Goal: Information Seeking & Learning: Learn about a topic

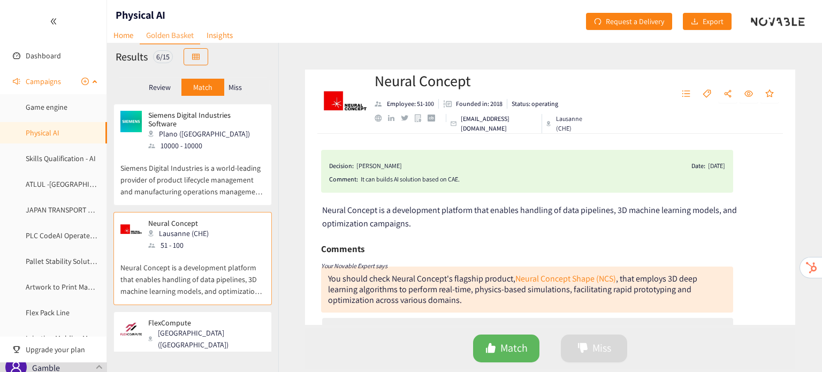
scroll to position [41, 0]
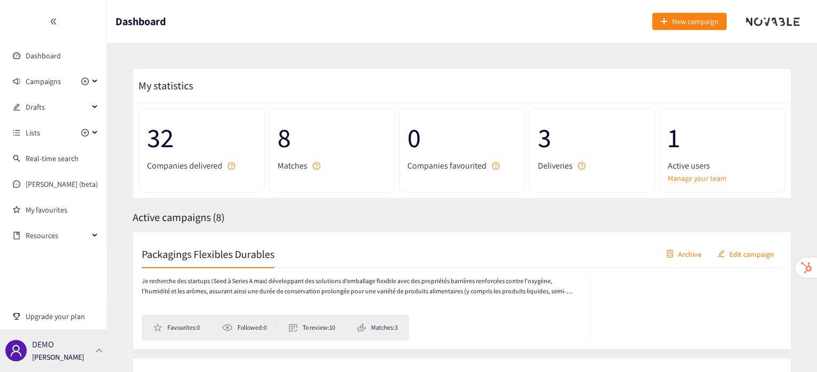
click at [72, 349] on div "DEMO [PERSON_NAME]" at bounding box center [58, 350] width 52 height 16
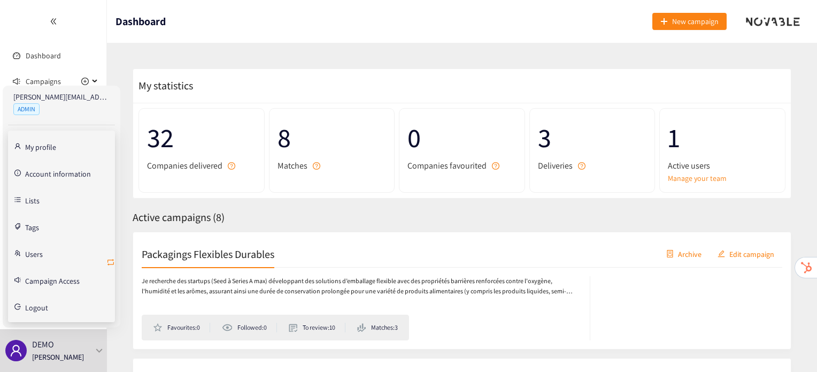
click at [108, 260] on icon "retweet" at bounding box center [111, 262] width 6 height 6
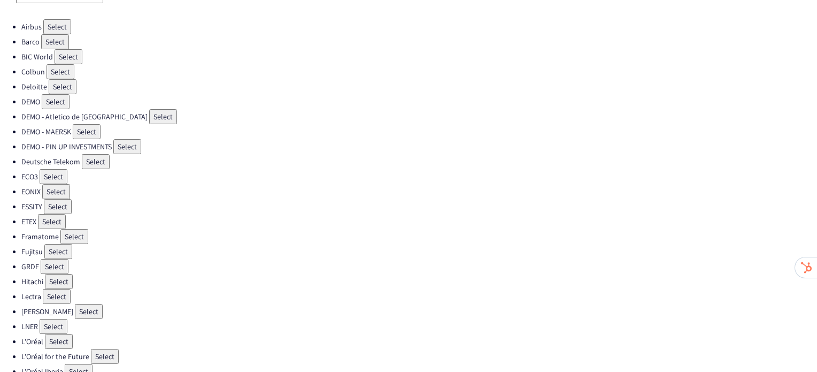
scroll to position [60, 0]
click at [48, 292] on button "Select" at bounding box center [57, 295] width 28 height 15
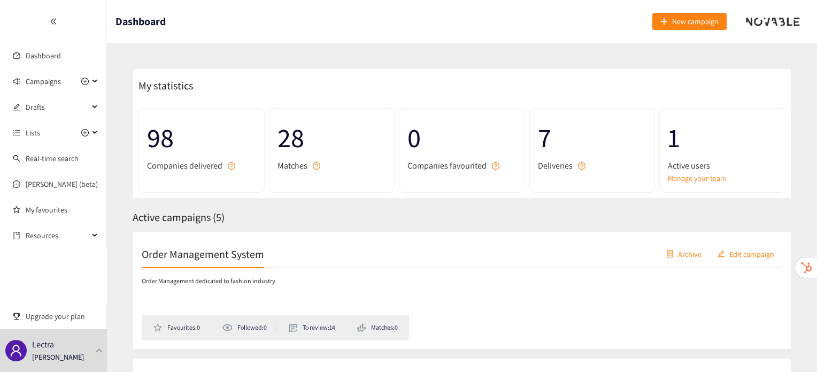
scroll to position [9, 0]
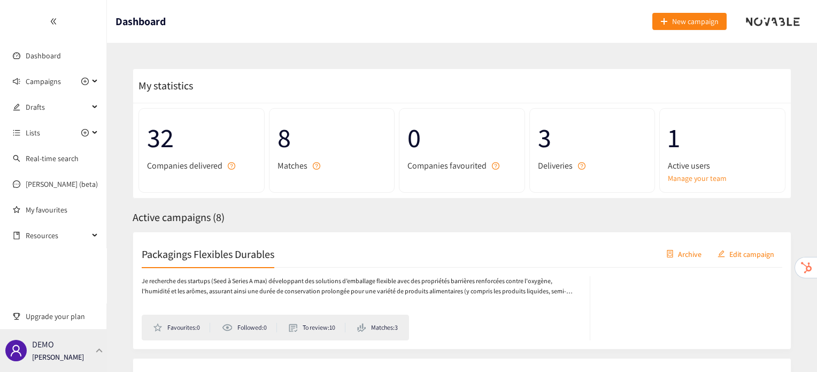
click at [80, 362] on div "DEMO [PERSON_NAME]" at bounding box center [53, 350] width 107 height 43
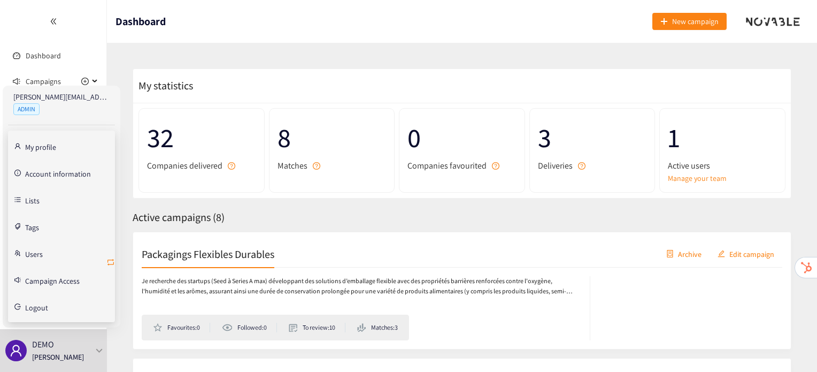
click at [111, 264] on icon "retweet" at bounding box center [110, 262] width 9 height 9
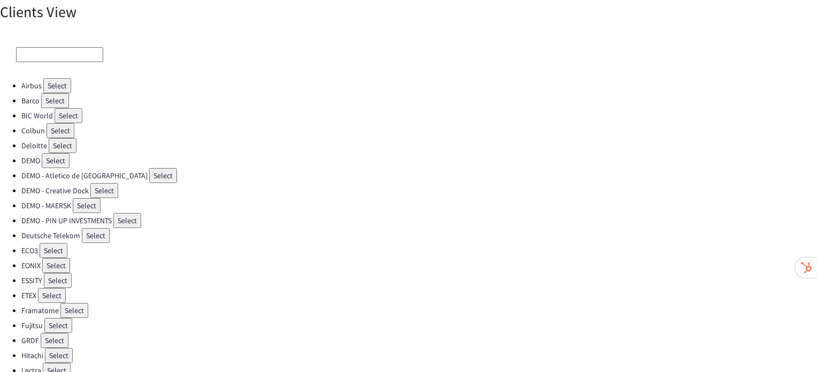
click at [113, 187] on button "Select" at bounding box center [104, 190] width 28 height 15
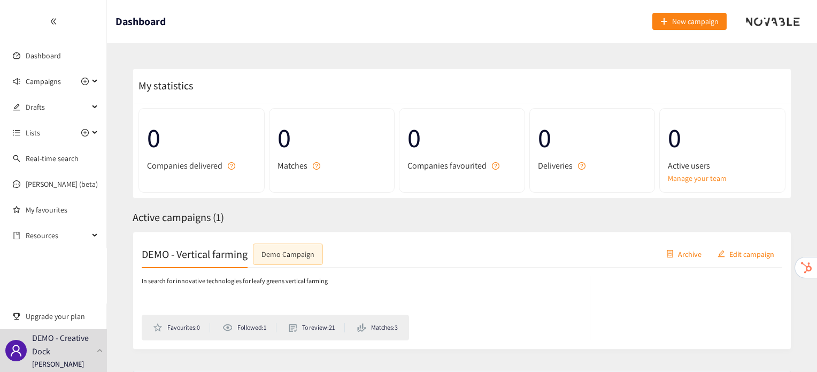
scroll to position [62, 0]
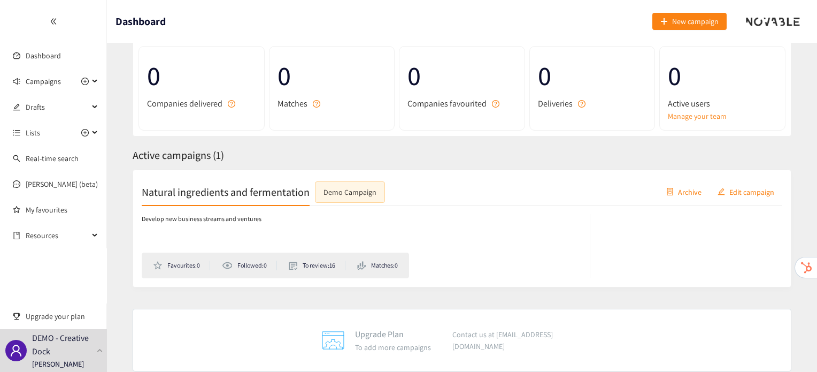
scroll to position [73, 0]
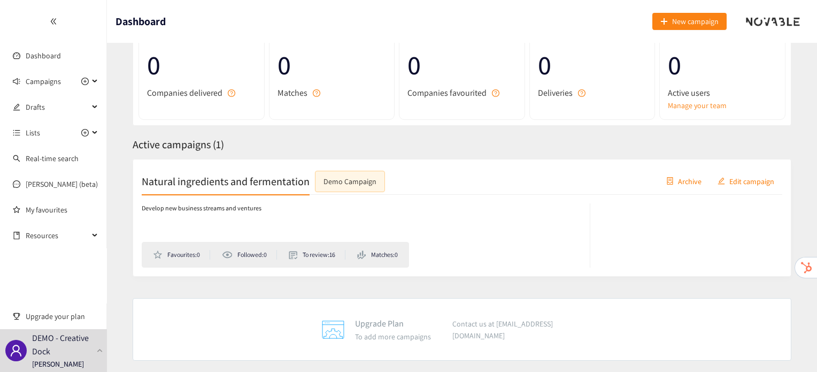
click at [274, 180] on h2 "Natural ingredients and fermentation" at bounding box center [226, 180] width 168 height 15
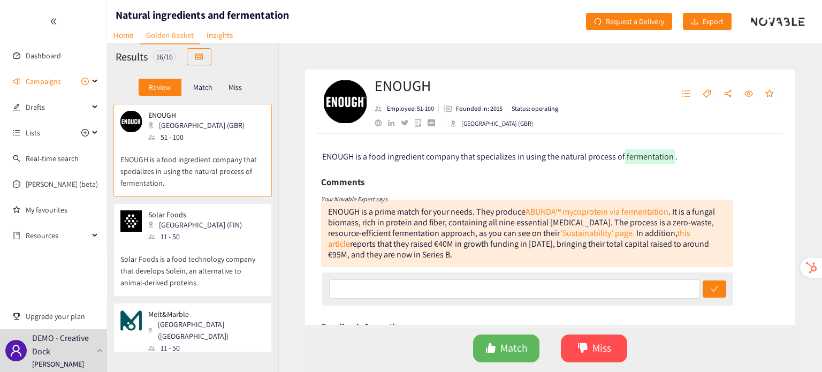
click at [188, 260] on p "Solar Foods is a food technology company that develops Solein, an alternative t…" at bounding box center [192, 265] width 144 height 46
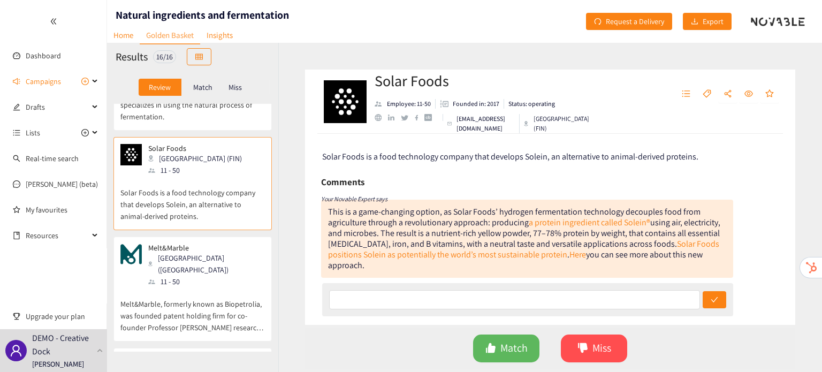
scroll to position [93, 0]
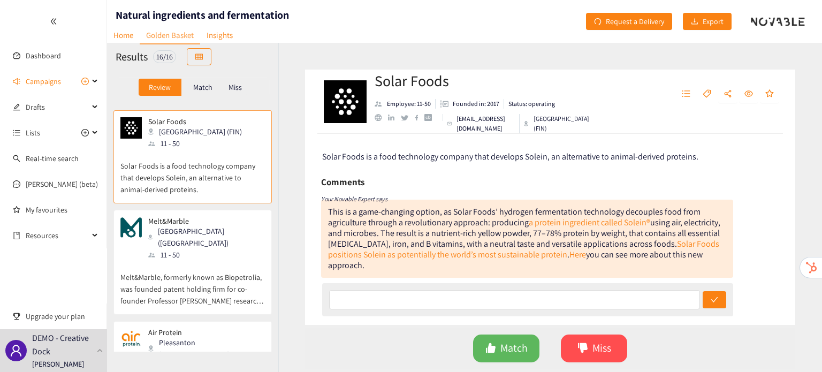
click at [188, 260] on p "Melt&Marble, formerly known as Biopetrolia, was founded patent holding firm for…" at bounding box center [192, 283] width 144 height 46
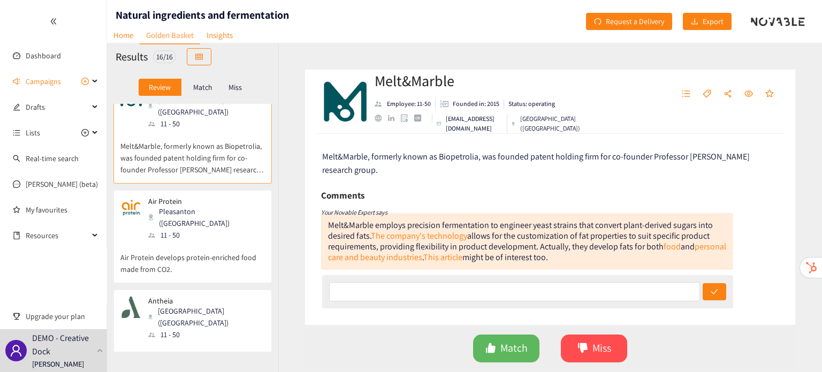
scroll to position [225, 0]
click at [186, 244] on p "Air Protein develops protein-enriched food made from CO2." at bounding box center [192, 257] width 144 height 34
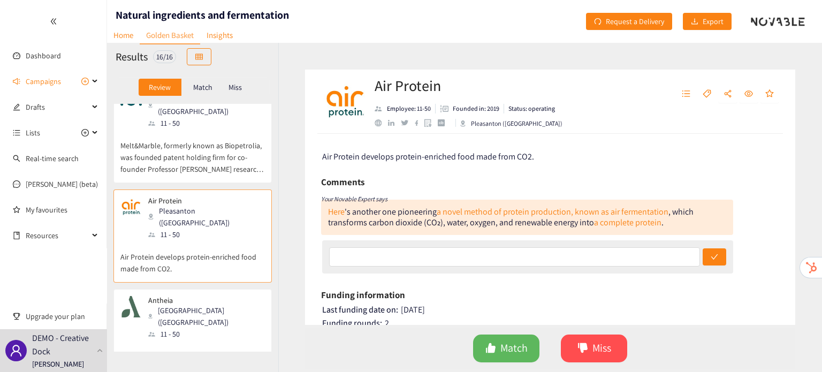
click at [191, 304] on div "Menlo Park (USA)" at bounding box center [206, 316] width 116 height 24
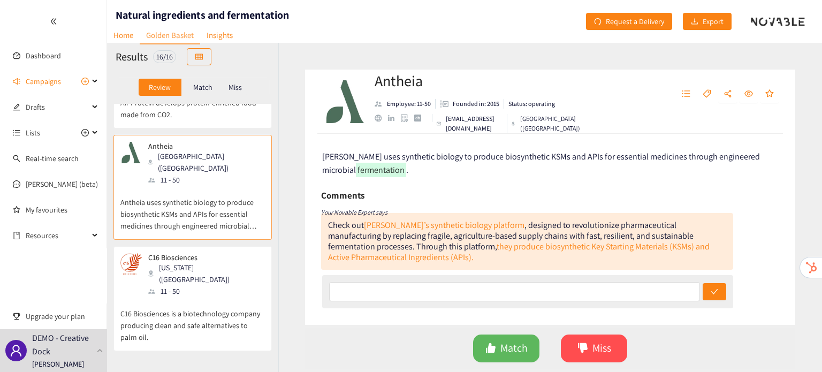
scroll to position [385, 0]
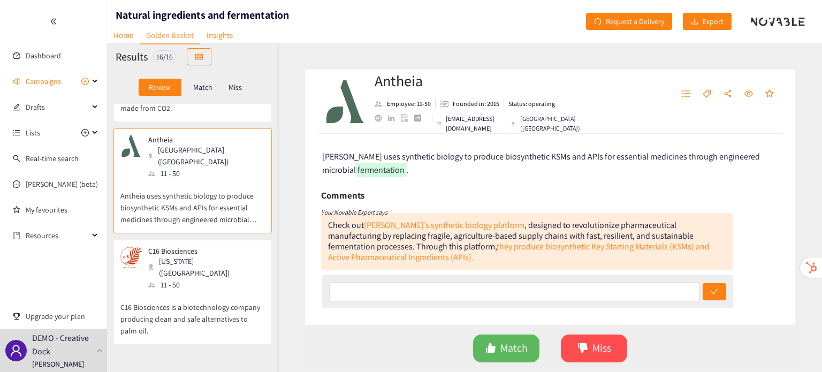
drag, startPoint x: 191, startPoint y: 287, endPoint x: 133, endPoint y: 278, distance: 59.1
click at [133, 290] on p "C16 Biosciences is a biotechnology company producing clean and safe alternative…" at bounding box center [192, 313] width 144 height 46
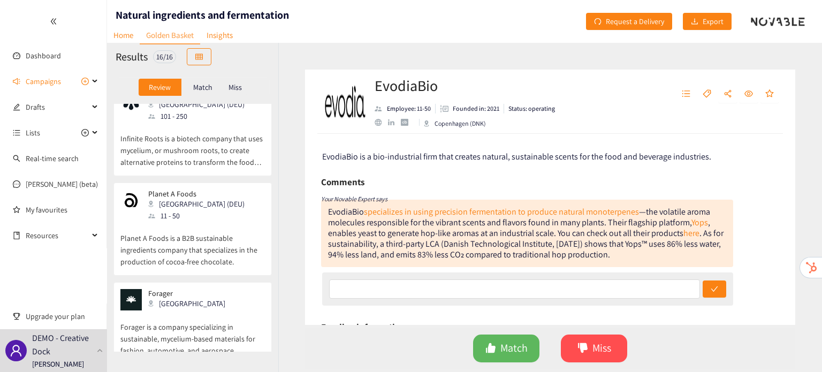
scroll to position [753, 0]
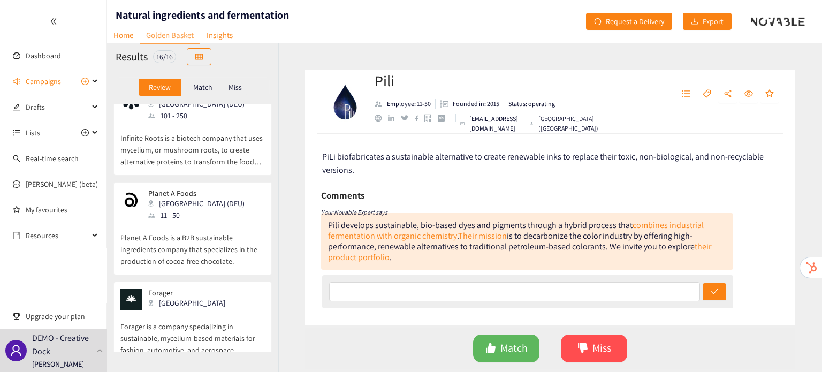
click at [164, 310] on p "Forager is a company specializing in sustainable, mycelium-based materials for …" at bounding box center [192, 333] width 144 height 46
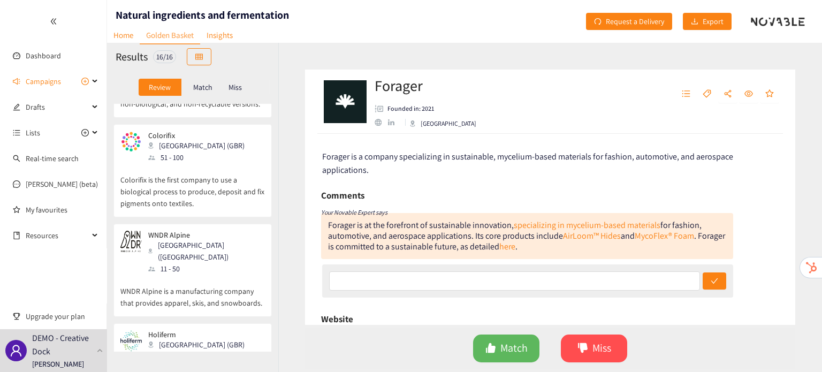
scroll to position [1117, 0]
